Goal: Navigation & Orientation: Find specific page/section

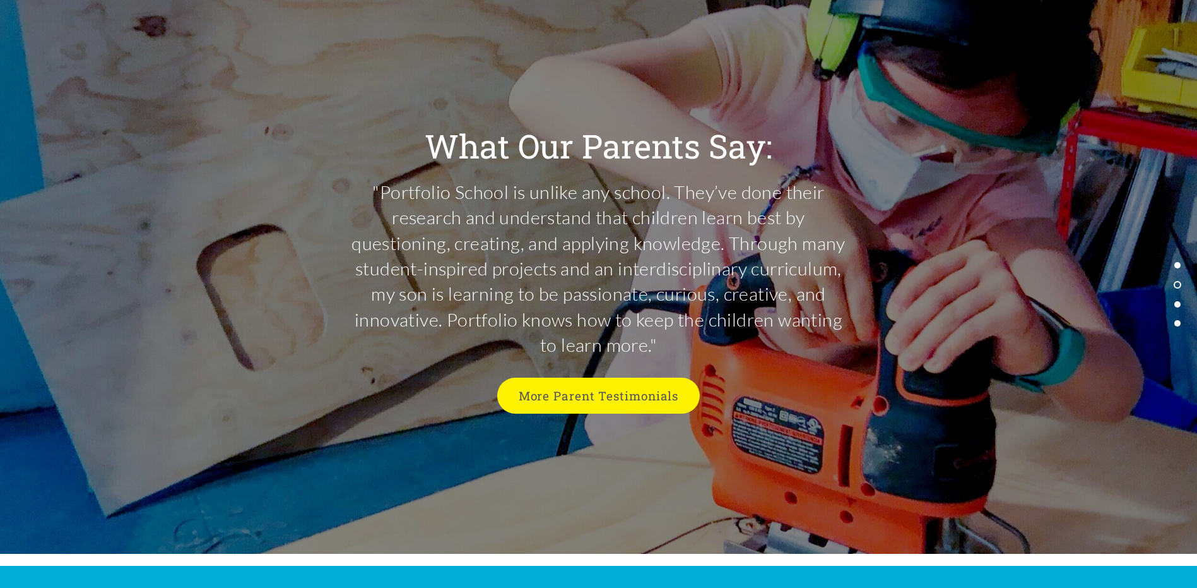
scroll to position [3316, 0]
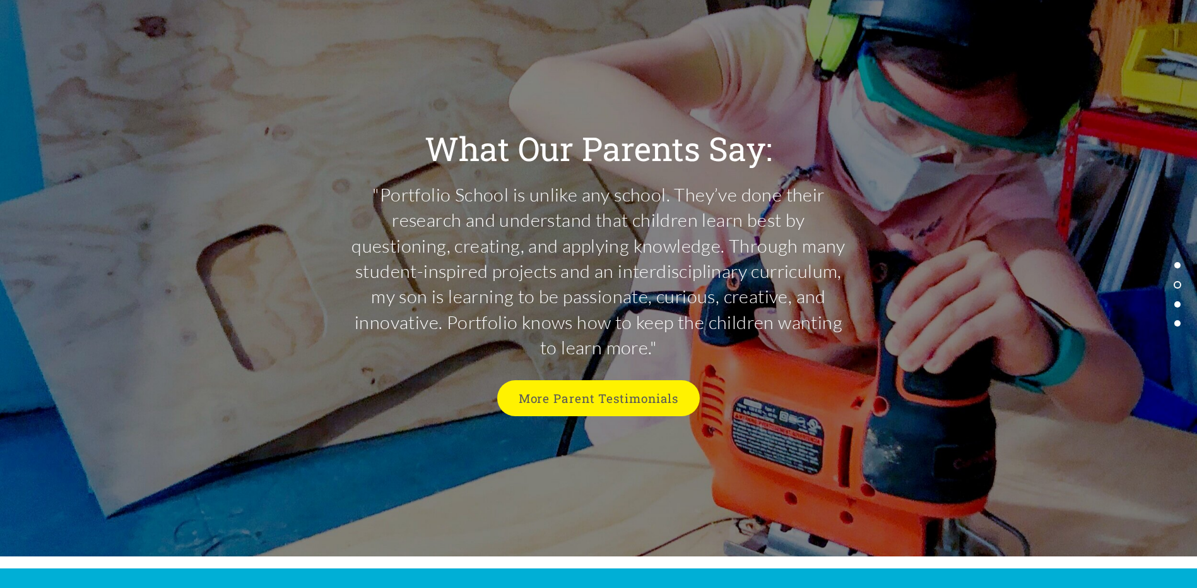
scroll to position [4152, 0]
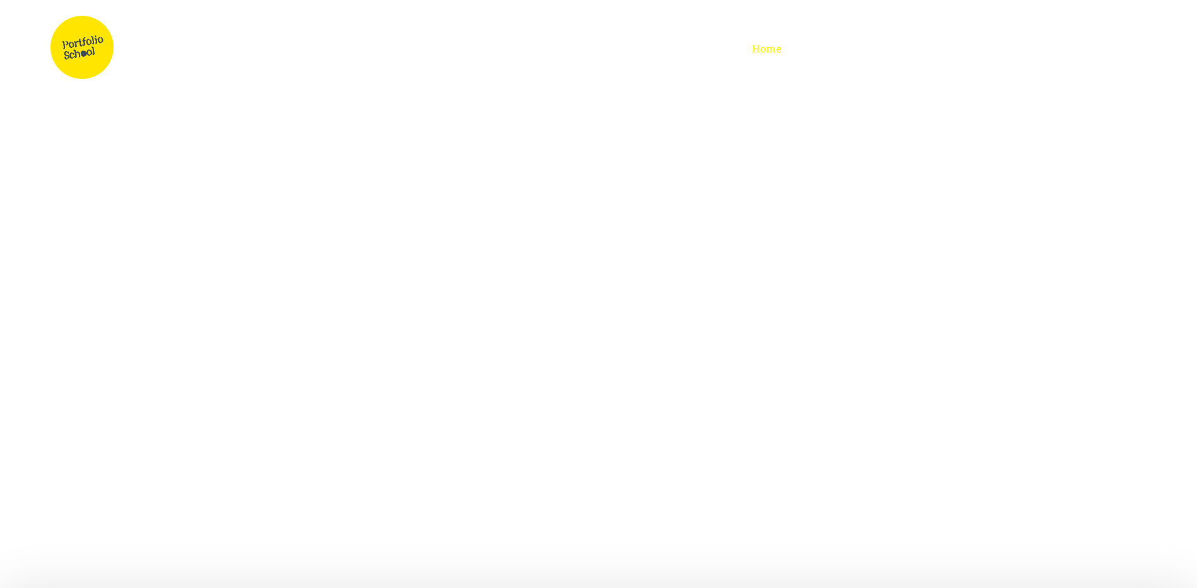
click at [975, 50] on span "Afterschool" at bounding box center [968, 48] width 61 height 13
